Goal: Find specific page/section: Locate a particular part of the current website

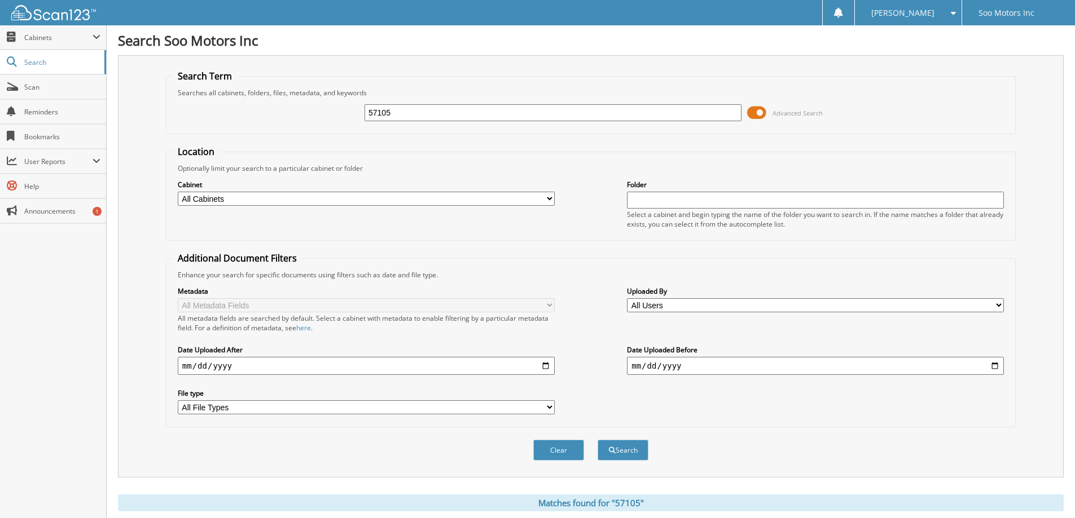
drag, startPoint x: 427, startPoint y: 115, endPoint x: 314, endPoint y: 109, distance: 113.5
click at [314, 109] on div "57105 Advanced Search" at bounding box center [590, 113] width 837 height 30
type input "[PERSON_NAME]"
click at [623, 451] on button "Search" at bounding box center [622, 450] width 51 height 21
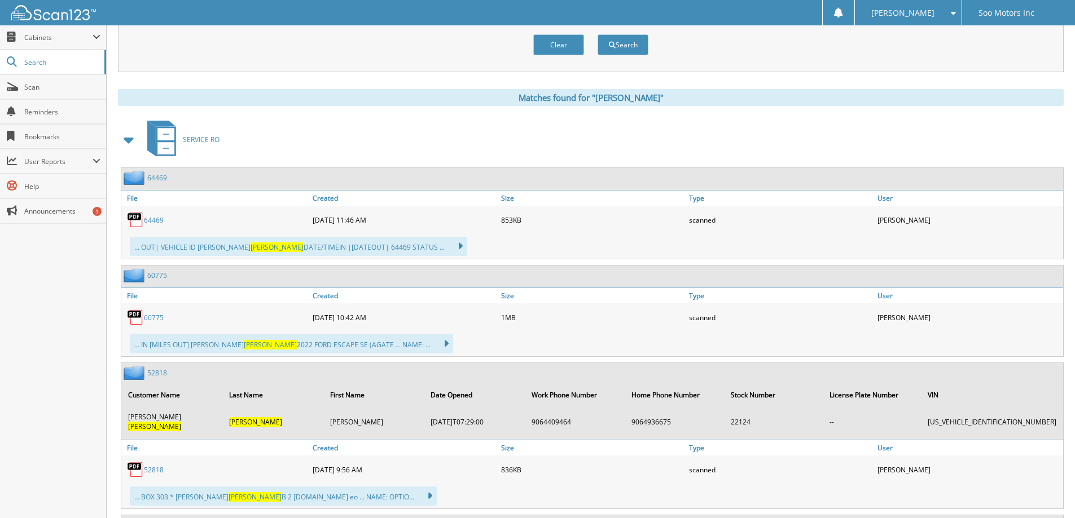
scroll to position [395, 0]
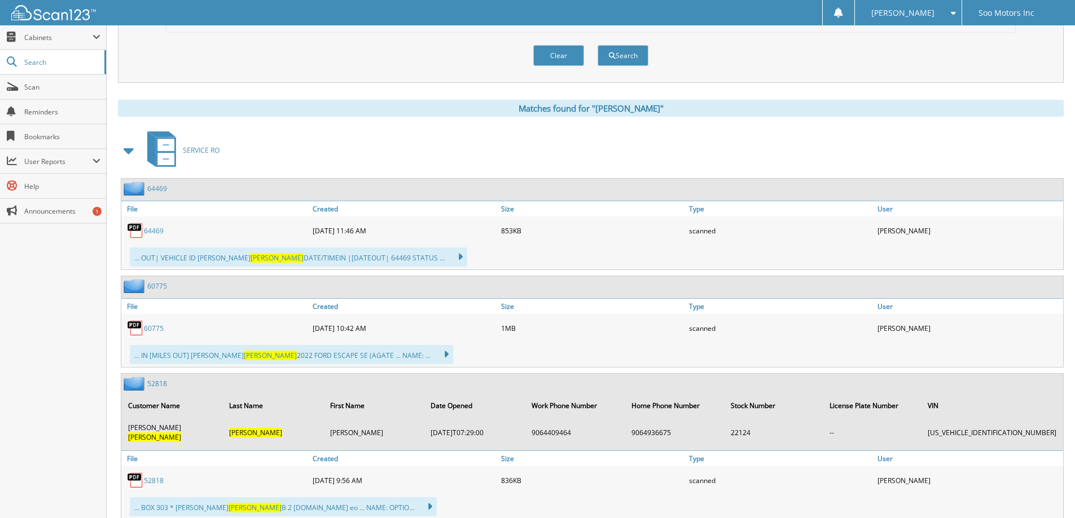
click at [137, 191] on img at bounding box center [136, 189] width 24 height 14
click at [171, 168] on icon at bounding box center [161, 149] width 42 height 42
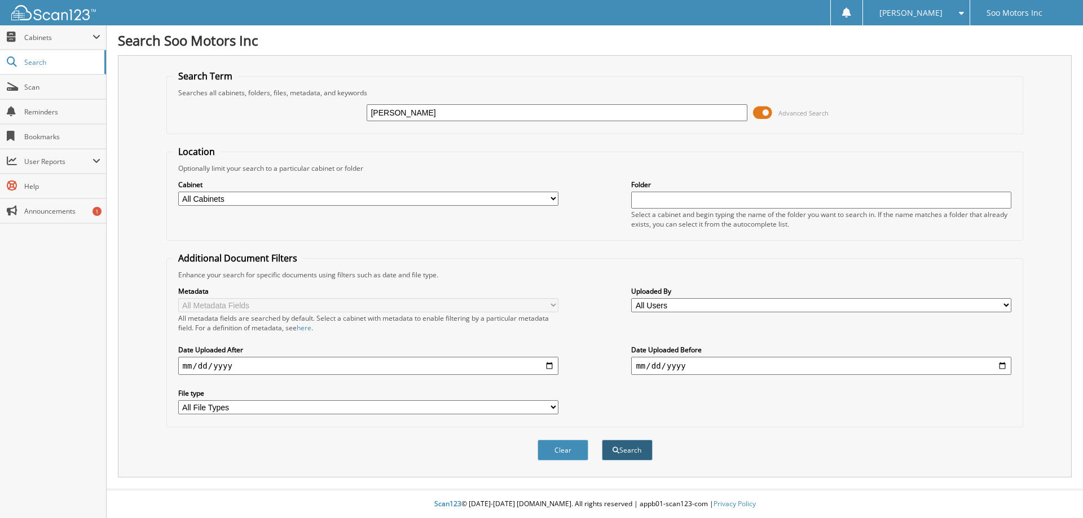
type input "[PERSON_NAME]"
click at [645, 442] on button "Search" at bounding box center [627, 450] width 51 height 21
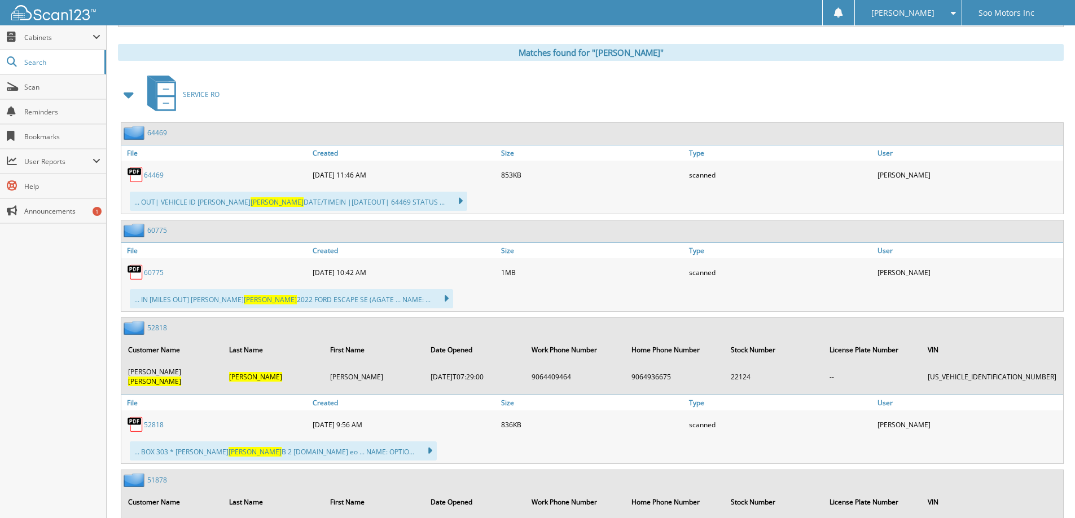
scroll to position [451, 0]
click at [181, 181] on div "64469" at bounding box center [215, 174] width 188 height 23
click at [322, 164] on div "[DATE] 11:46 AM" at bounding box center [404, 174] width 188 height 23
click at [151, 171] on link "64469" at bounding box center [154, 175] width 20 height 10
